Goal: Task Accomplishment & Management: Manage account settings

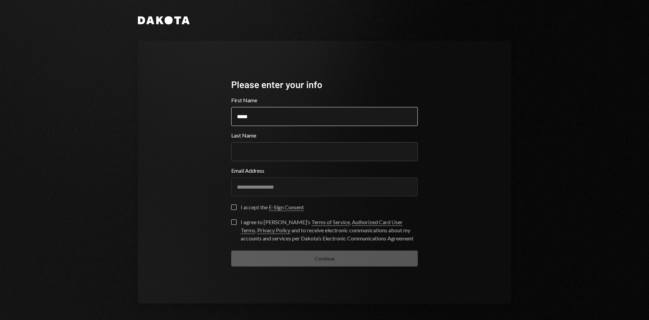
type input "*****"
type input "*******"
click at [256, 210] on div "I accept the E-Sign Consent" at bounding box center [272, 207] width 63 height 8
click at [237, 210] on button "I accept the E-Sign Consent" at bounding box center [233, 206] width 5 height 5
click at [269, 226] on div "I agree to Dakota’s Terms of Service , Authorized Card User Terms , Privacy Pol…" at bounding box center [329, 230] width 177 height 24
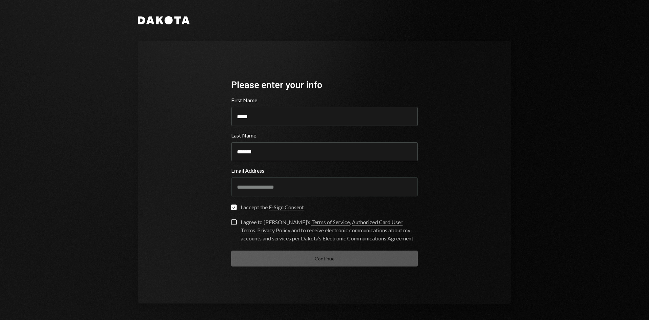
click at [237, 225] on button "I agree to Dakota’s Terms of Service , Authorized Card User Terms , Privacy Pol…" at bounding box center [233, 221] width 5 height 5
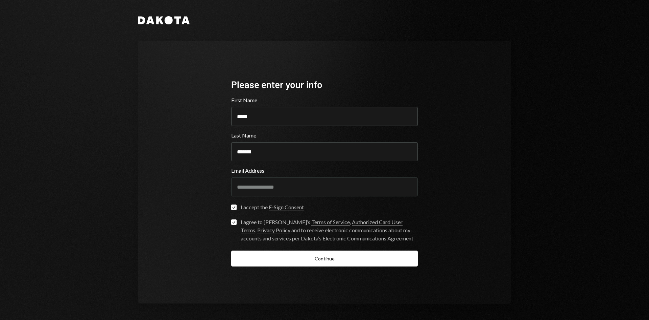
click at [297, 266] on button "Continue" at bounding box center [324, 258] width 187 height 16
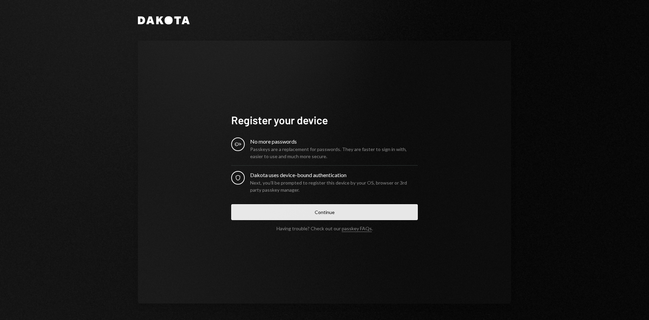
click at [387, 206] on button "Continue" at bounding box center [324, 212] width 187 height 16
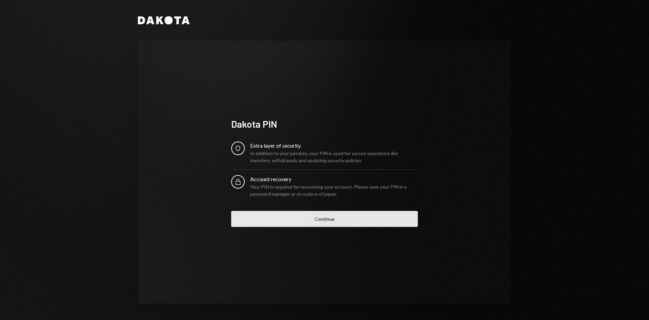
click at [353, 216] on button "Continue" at bounding box center [324, 219] width 187 height 16
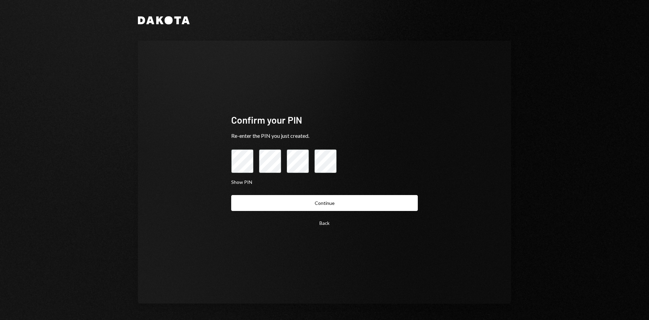
click at [231, 195] on button "Continue" at bounding box center [324, 203] width 187 height 16
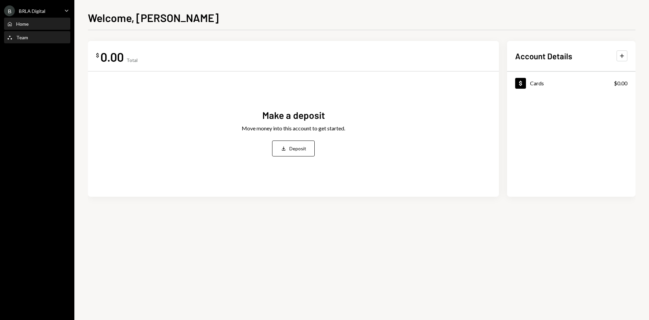
click at [26, 35] on div "Team Team" at bounding box center [17, 38] width 21 height 6
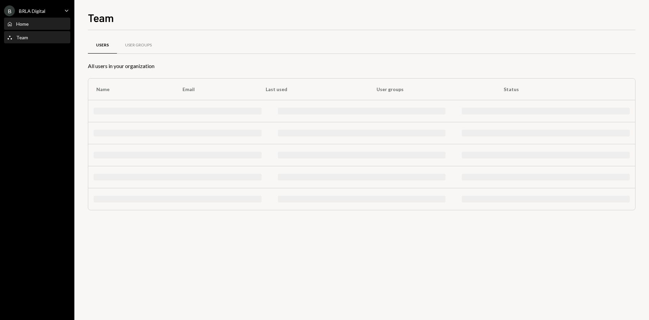
click at [34, 24] on div "Home Home" at bounding box center [37, 24] width 61 height 6
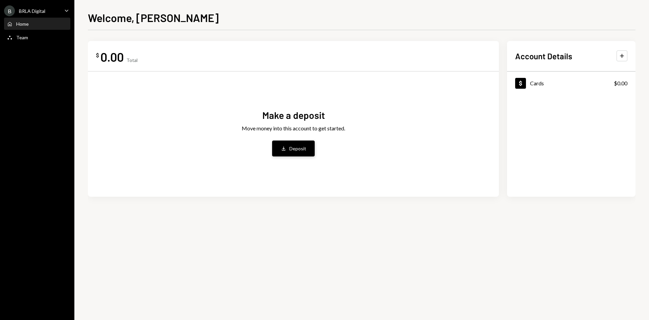
click at [303, 150] on div "Deposit" at bounding box center [298, 148] width 17 height 7
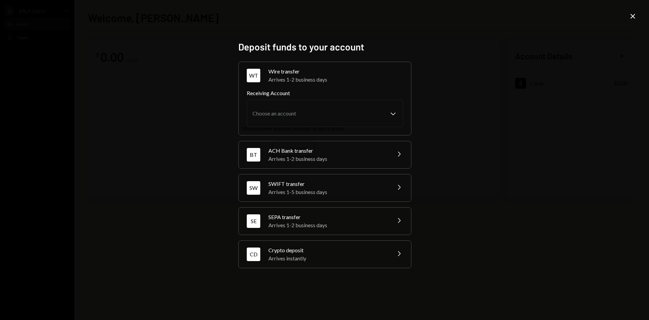
click at [634, 18] on icon "Close" at bounding box center [633, 16] width 8 height 8
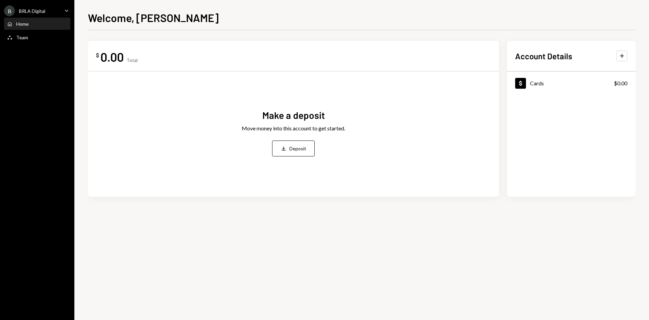
click at [50, 11] on div "B BRLA Digital Caret Down" at bounding box center [37, 10] width 74 height 11
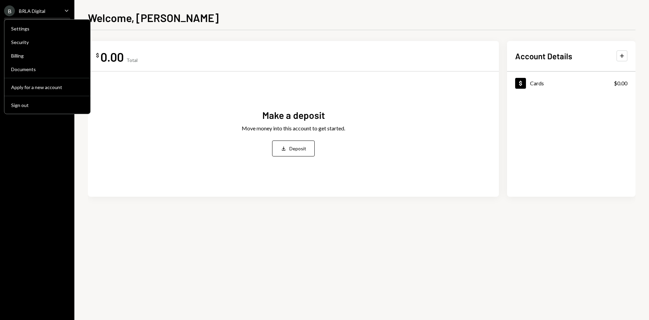
click at [50, 11] on div "B BRLA Digital Caret Down" at bounding box center [37, 10] width 74 height 11
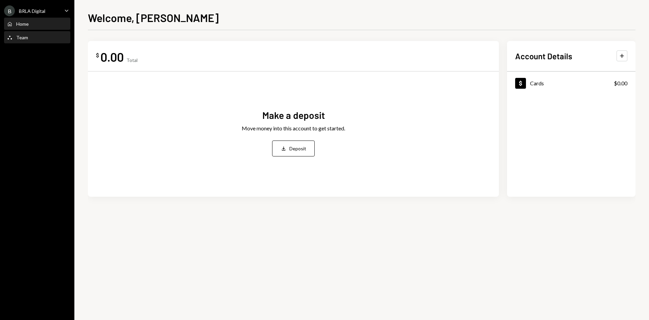
click at [14, 39] on div "Team Team" at bounding box center [17, 38] width 21 height 6
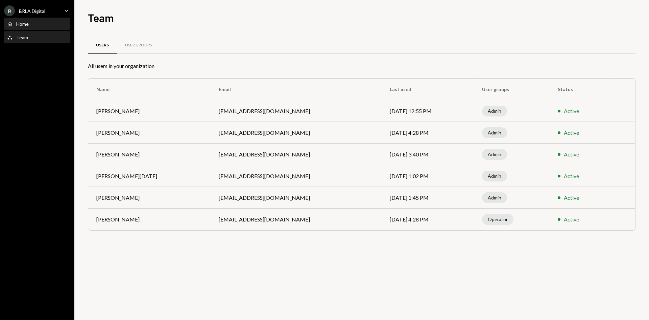
click at [41, 22] on div "Home Home" at bounding box center [37, 24] width 61 height 6
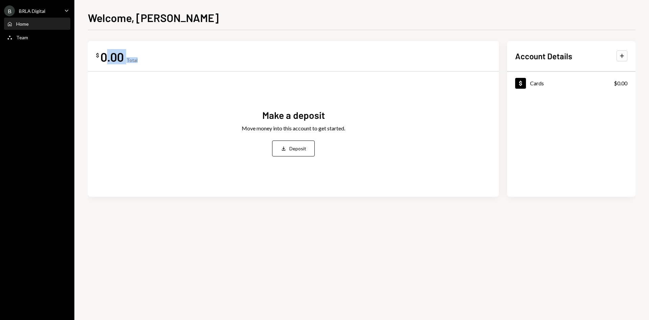
drag, startPoint x: 110, startPoint y: 52, endPoint x: 182, endPoint y: 61, distance: 72.5
click at [182, 61] on div "$ 0.00 Total" at bounding box center [293, 56] width 395 height 15
click at [183, 61] on div "$ 0.00 Total" at bounding box center [293, 56] width 395 height 15
click at [176, 59] on div "$ 0.00 Total" at bounding box center [293, 56] width 395 height 15
click at [54, 9] on div "B BRLA Digital Caret Down" at bounding box center [37, 10] width 74 height 11
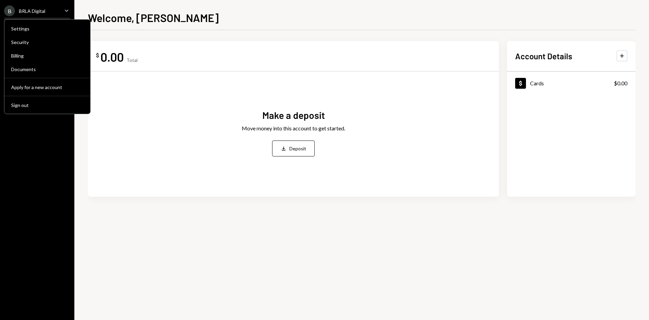
click at [495, 31] on div "$ 0.00 Total Make a deposit Move money into this account to get started. Deposi…" at bounding box center [362, 124] width 548 height 188
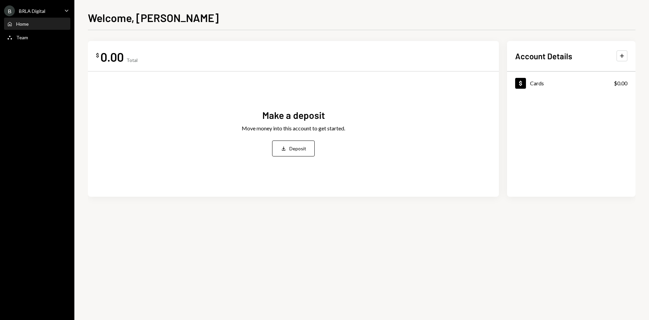
click at [118, 64] on div "$ 0.00 Total Make a deposit Move money into this account to get started. Deposi…" at bounding box center [293, 119] width 411 height 156
click at [120, 62] on div "0.00" at bounding box center [111, 56] width 23 height 15
click at [131, 56] on div "$ 0.00 Total" at bounding box center [117, 56] width 42 height 15
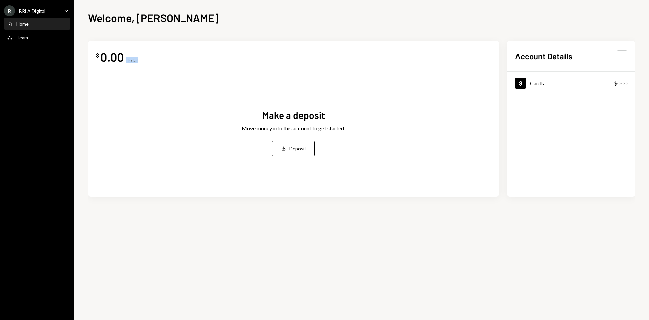
click at [131, 56] on div "$ 0.00 Total" at bounding box center [117, 56] width 42 height 15
click at [139, 51] on div "$ 0.00 Total" at bounding box center [293, 56] width 395 height 15
click at [133, 59] on div "Total" at bounding box center [132, 60] width 11 height 6
click at [130, 63] on div "Total" at bounding box center [132, 60] width 11 height 6
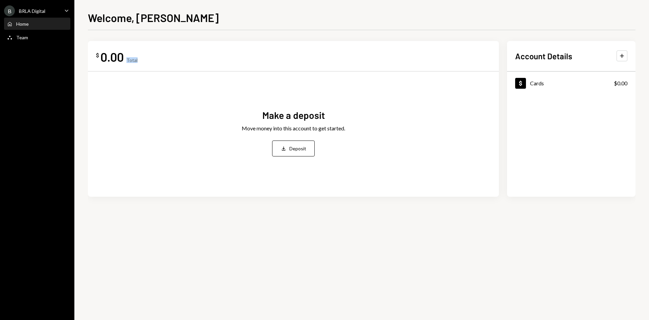
click at [19, 29] on div "Home Home" at bounding box center [37, 24] width 61 height 12
click at [19, 28] on div "Home Home" at bounding box center [37, 24] width 61 height 12
click at [53, 8] on div "B BRLA Digital Caret Down" at bounding box center [37, 10] width 74 height 11
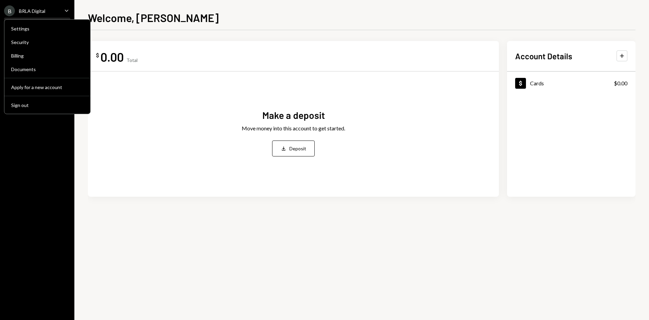
click at [209, 88] on div "Make a deposit Move money into this account to get started. Deposit Deposit" at bounding box center [293, 133] width 395 height 112
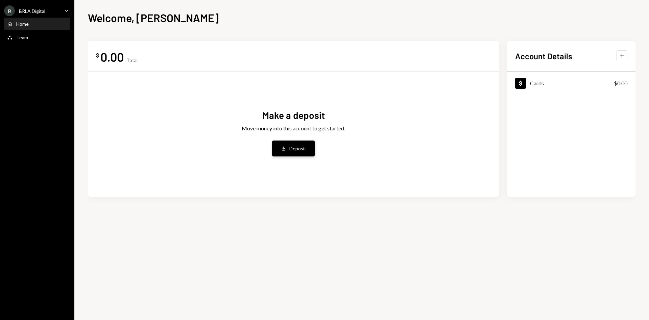
click at [311, 148] on button "Deposit Deposit" at bounding box center [293, 148] width 43 height 16
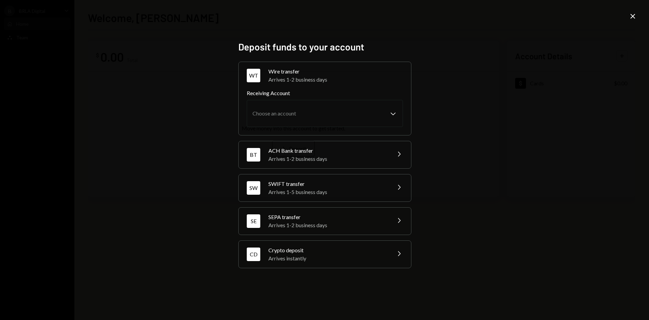
click at [388, 184] on div "SW SWIFT transfer Arrives 1-5 business days Chevron Right" at bounding box center [325, 187] width 173 height 27
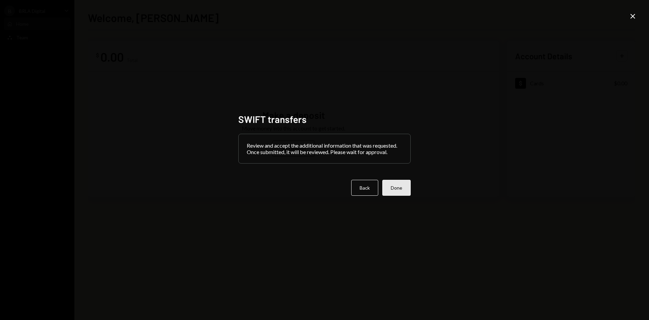
click at [404, 189] on button "Done" at bounding box center [397, 188] width 28 height 16
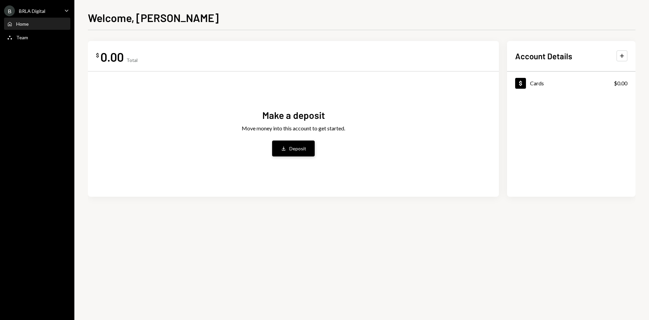
click at [300, 145] on div "Deposit" at bounding box center [298, 148] width 17 height 7
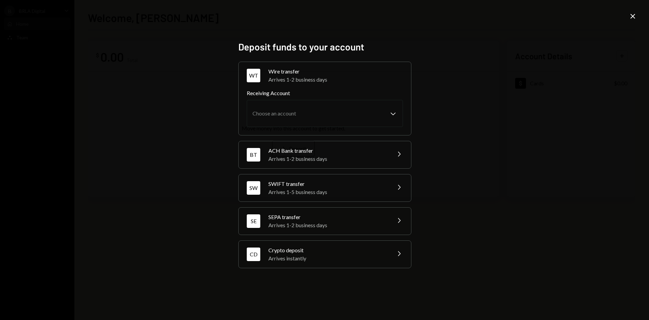
click at [314, 183] on div "SWIFT transfer" at bounding box center [328, 184] width 118 height 8
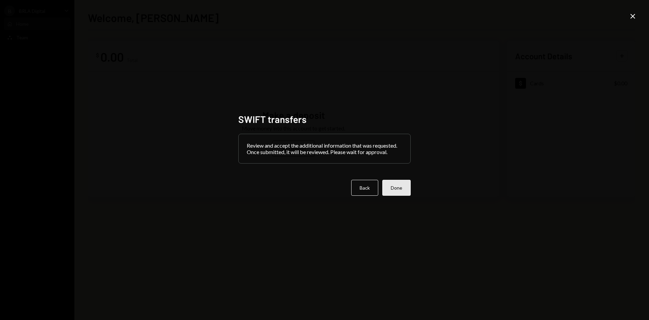
click at [396, 191] on button "Done" at bounding box center [397, 188] width 28 height 16
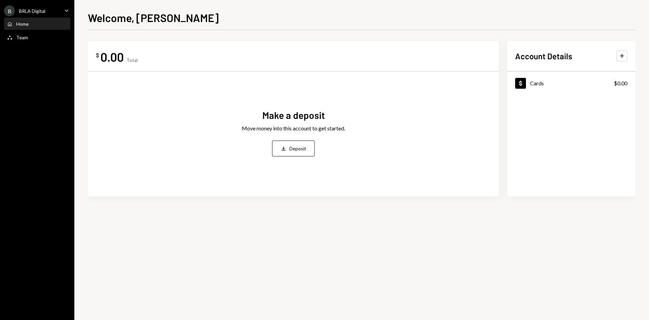
click at [40, 7] on div "B BRLA Digital" at bounding box center [24, 10] width 41 height 11
click at [159, 35] on div "$ 0.00 Total Make a deposit Move money into this account to get started. Deposi…" at bounding box center [362, 124] width 548 height 188
click at [23, 35] on div "Team" at bounding box center [22, 38] width 12 height 6
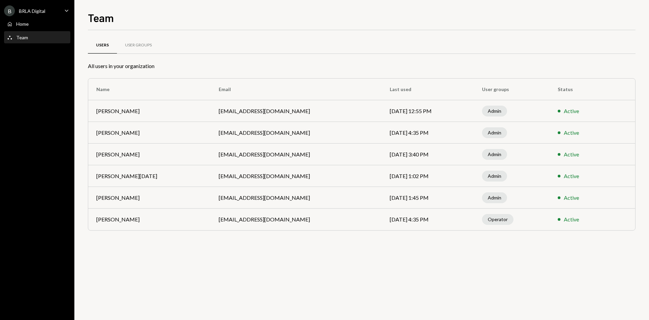
click at [47, 15] on div "B BRLA Digital Caret Down" at bounding box center [37, 10] width 74 height 11
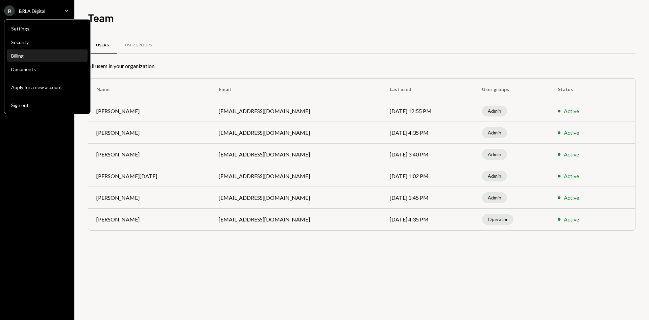
click at [46, 60] on div "Billing" at bounding box center [47, 56] width 72 height 12
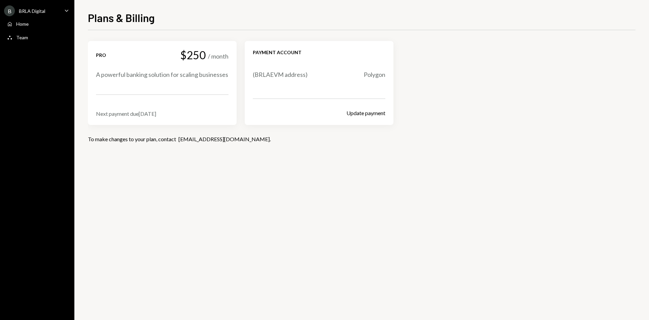
click at [53, 14] on div "B BRLA Digital Caret Down" at bounding box center [37, 10] width 74 height 11
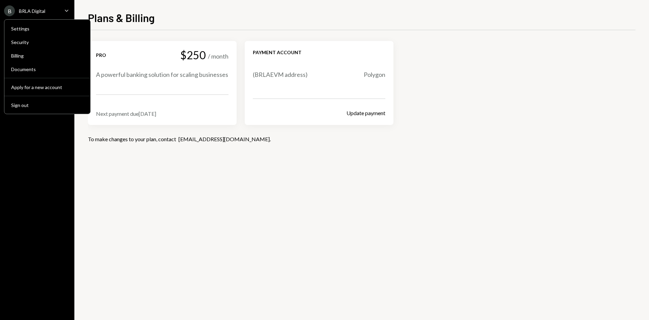
click at [0, 43] on div "Settings Security Billing Documents Apply for a new account Sign out" at bounding box center [37, 66] width 74 height 95
click at [157, 15] on div "Plans & Billing" at bounding box center [362, 16] width 548 height 15
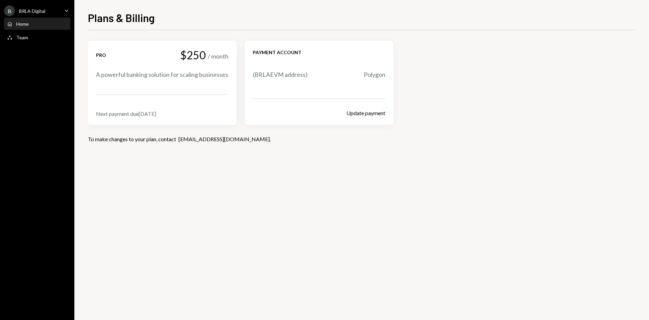
click at [24, 29] on div "Home Home" at bounding box center [37, 24] width 61 height 12
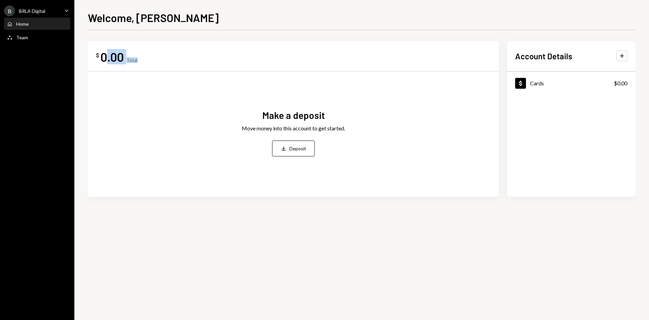
drag, startPoint x: 107, startPoint y: 54, endPoint x: 184, endPoint y: 49, distance: 77.6
click at [184, 49] on div "$ 0.00 Total" at bounding box center [293, 56] width 395 height 15
click at [181, 53] on div "$ 0.00 Total" at bounding box center [293, 56] width 395 height 15
click at [49, 18] on link "Home Home" at bounding box center [37, 24] width 66 height 12
click at [37, 29] on div "Home Home" at bounding box center [37, 24] width 61 height 12
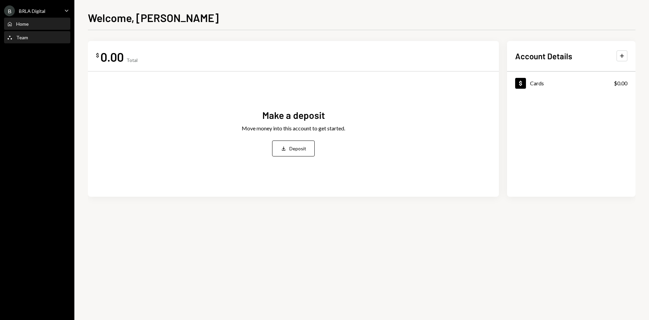
click at [35, 35] on div "Team Team" at bounding box center [37, 38] width 61 height 6
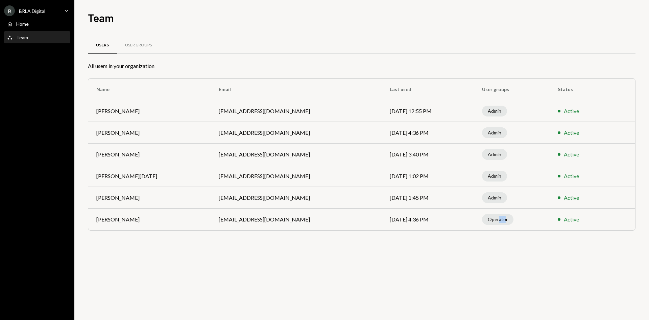
drag, startPoint x: 489, startPoint y: 214, endPoint x: 482, endPoint y: 207, distance: 10.1
click at [482, 208] on tbody "[PERSON_NAME] [PERSON_NAME][EMAIL_ADDRESS][PERSON_NAME][DOMAIN_NAME] [DATE] 12:…" at bounding box center [361, 165] width 547 height 130
click at [45, 14] on div "B BRLA Digital" at bounding box center [24, 10] width 41 height 11
